Goal: Task Accomplishment & Management: Use online tool/utility

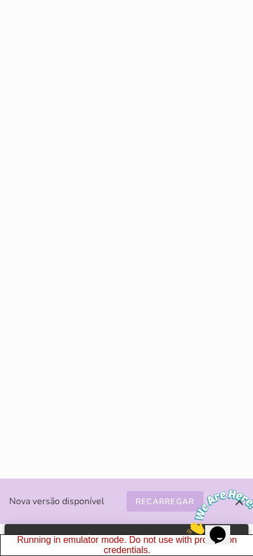
click at [149, 493] on button "Recarregar" at bounding box center [164, 501] width 77 height 20
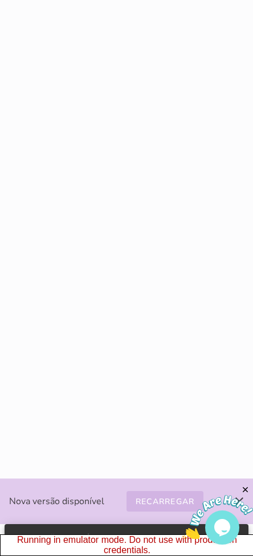
click at [0, 0] on slot "Recarregar" at bounding box center [0, 0] width 0 height 0
